Goal: Task Accomplishment & Management: Use online tool/utility

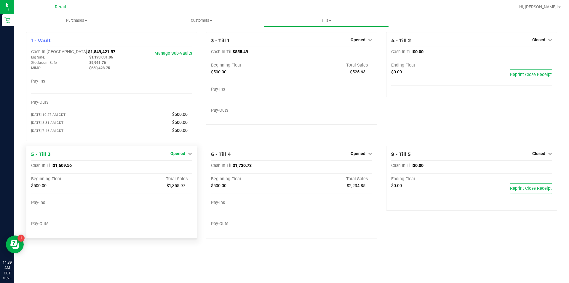
click at [190, 155] on icon at bounding box center [190, 153] width 4 height 4
click at [180, 168] on link "Close Till" at bounding box center [179, 165] width 16 height 5
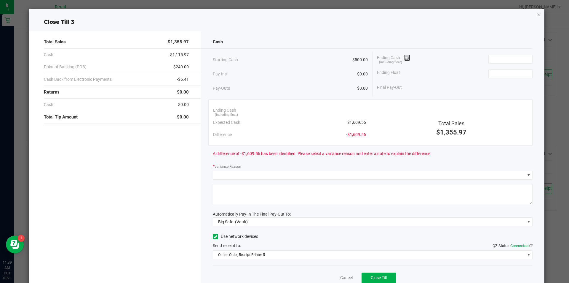
click at [537, 14] on icon "button" at bounding box center [539, 14] width 4 height 7
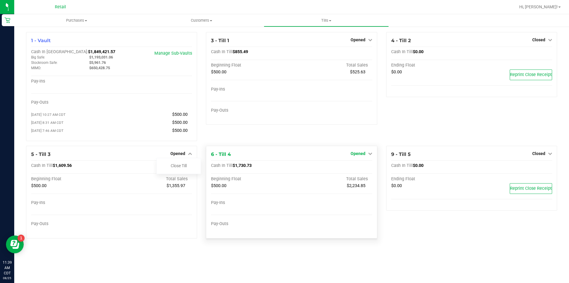
click at [370, 155] on icon at bounding box center [370, 153] width 4 height 4
click at [358, 168] on link "Close Till" at bounding box center [359, 165] width 16 height 5
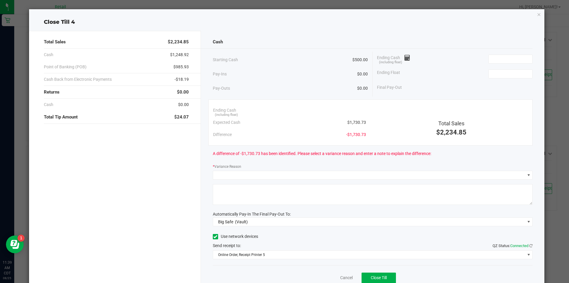
click at [537, 16] on icon "button" at bounding box center [539, 14] width 4 height 7
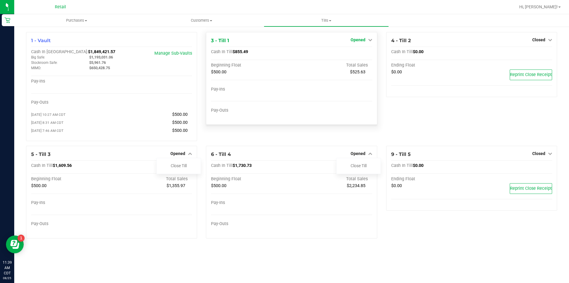
click at [370, 40] on icon at bounding box center [370, 40] width 4 height 4
click at [355, 52] on link "Close Till" at bounding box center [359, 52] width 16 height 5
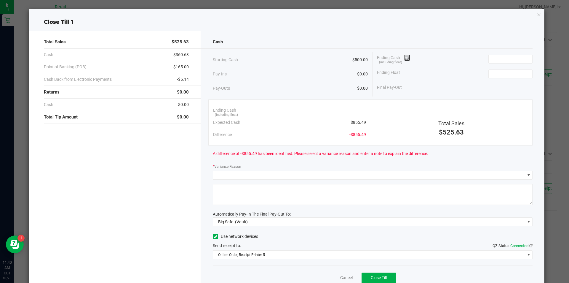
click at [537, 15] on icon "button" at bounding box center [539, 14] width 4 height 7
